Goal: Check status: Check status

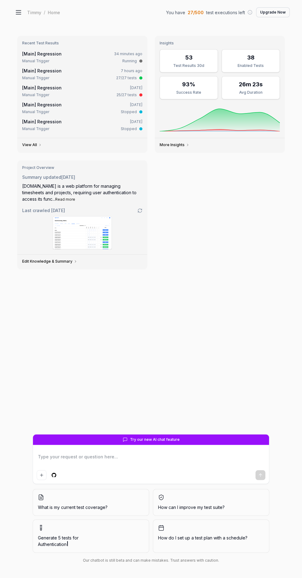
click at [111, 50] on link "[Main] Regression 34 minutes ago Manual Trigger Running" at bounding box center [82, 57] width 123 height 16
type textarea "*"
click at [101, 53] on div "[Main] Regression 34 minutes ago" at bounding box center [82, 54] width 120 height 6
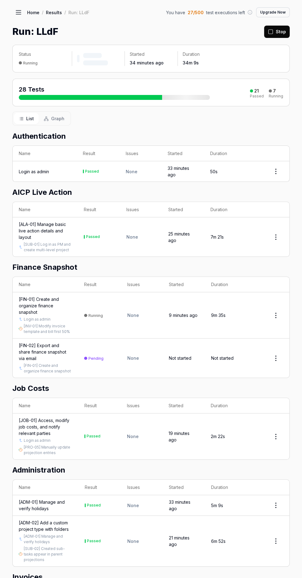
click at [47, 51] on div "Status Running Started 34 minutes ago Duration 34m 9s" at bounding box center [150, 59] width 277 height 28
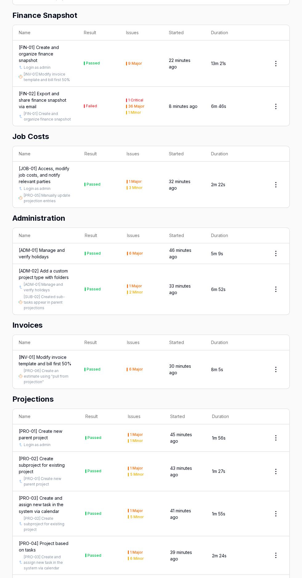
scroll to position [286, 0]
click at [24, 90] on div "[FIN-02] Export and share finance snapshot via email" at bounding box center [45, 99] width 53 height 19
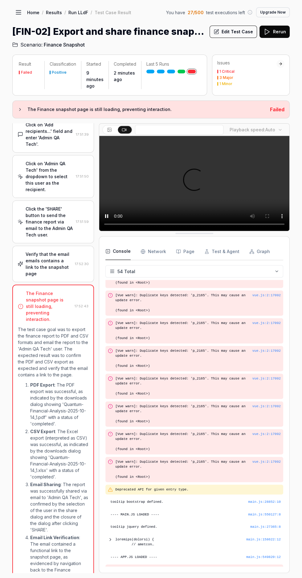
scroll to position [905, 0]
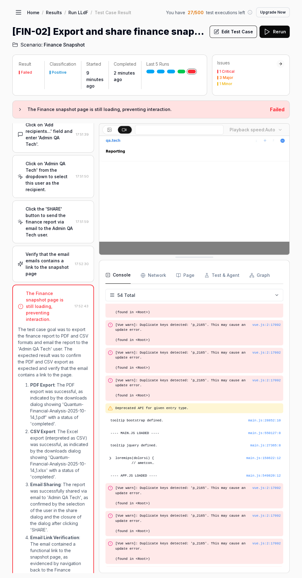
click at [56, 246] on div "Verify that the email emails contains a link to the snapshot page 17:52:30" at bounding box center [53, 264] width 82 height 36
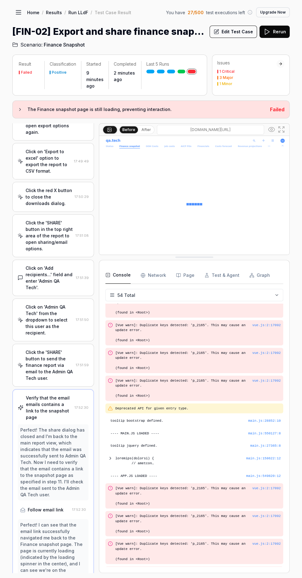
scroll to position [170, 0]
click at [144, 129] on button "After" at bounding box center [146, 129] width 14 height 7
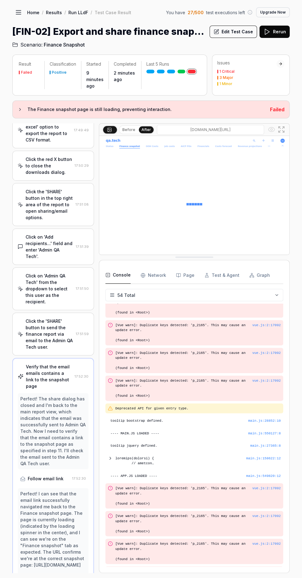
click at [74, 476] on time "17:52:30" at bounding box center [79, 478] width 14 height 4
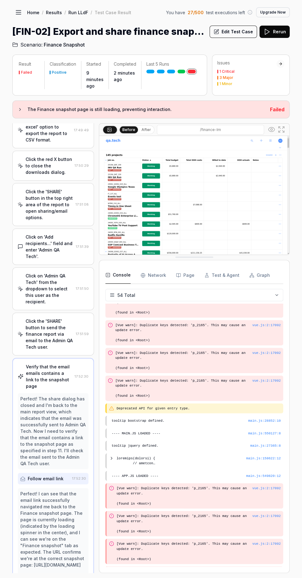
click at [146, 129] on button "After" at bounding box center [146, 129] width 14 height 7
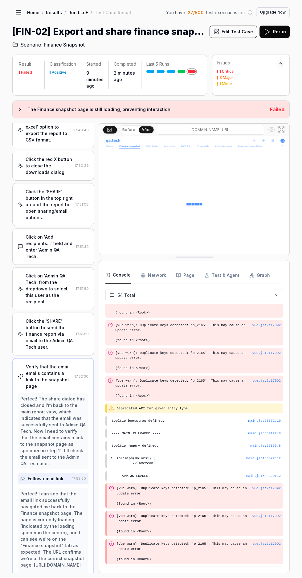
click at [78, 332] on time "17:51:59" at bounding box center [82, 334] width 13 height 4
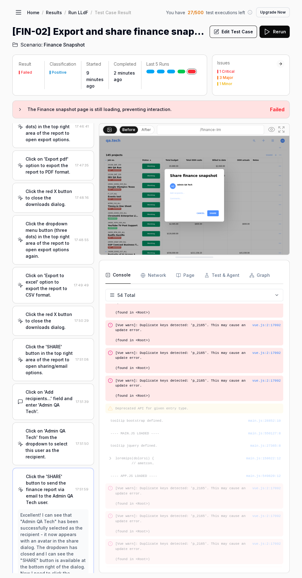
scroll to position [42, 0]
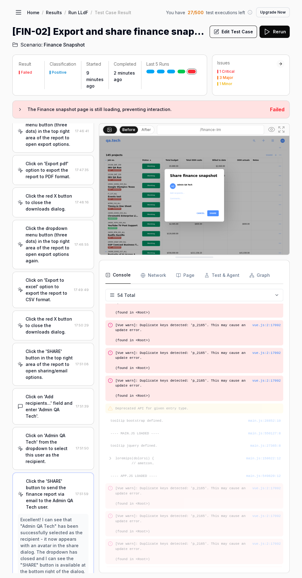
click at [144, 129] on button "After" at bounding box center [146, 129] width 14 height 7
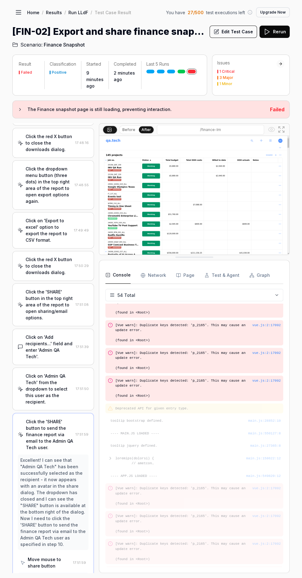
scroll to position [107, 0]
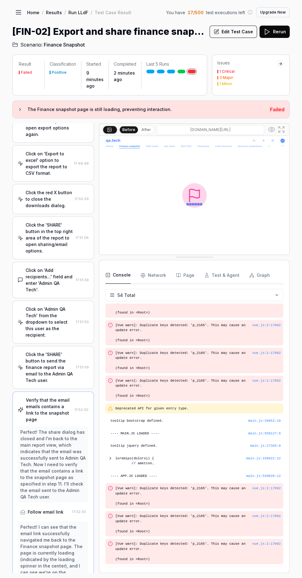
scroll to position [170, 0]
click at [142, 130] on button "After" at bounding box center [146, 129] width 14 height 7
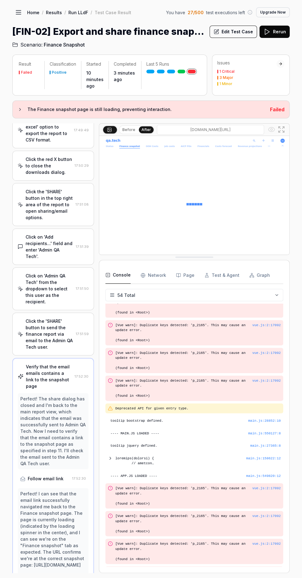
scroll to position [41, 0]
